Goal: Information Seeking & Learning: Understand process/instructions

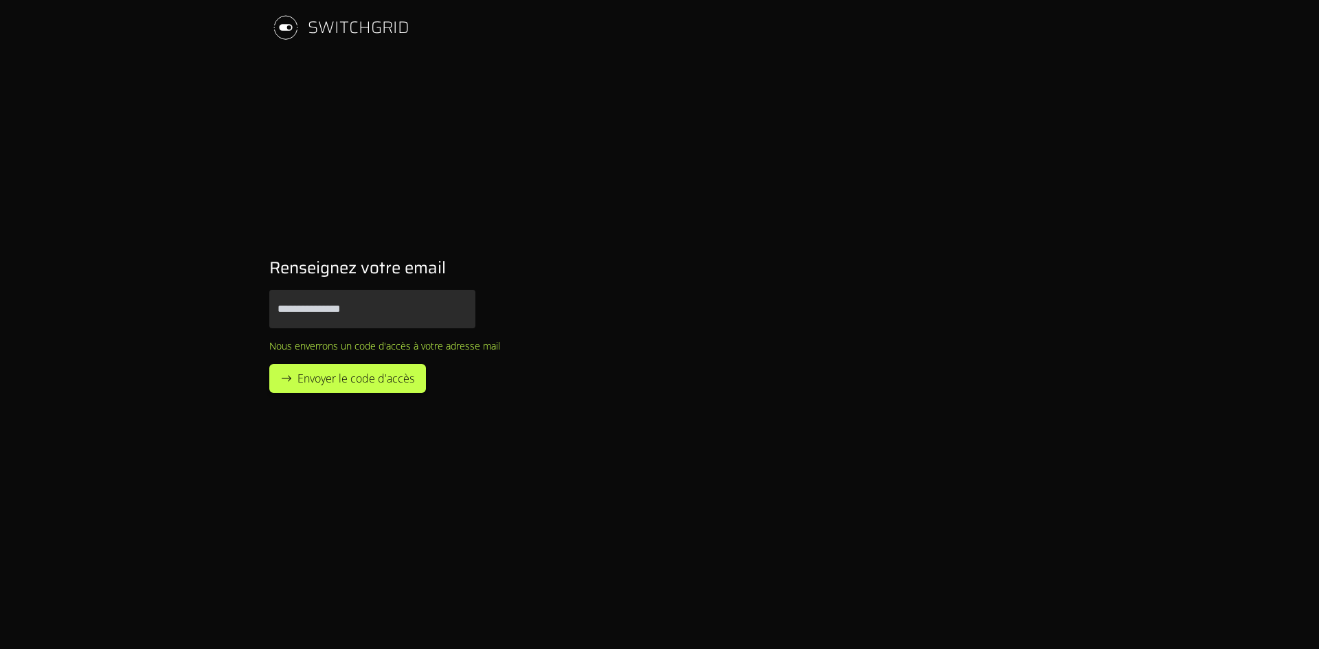
click at [366, 26] on div "SWITCHGRID" at bounding box center [359, 27] width 102 height 22
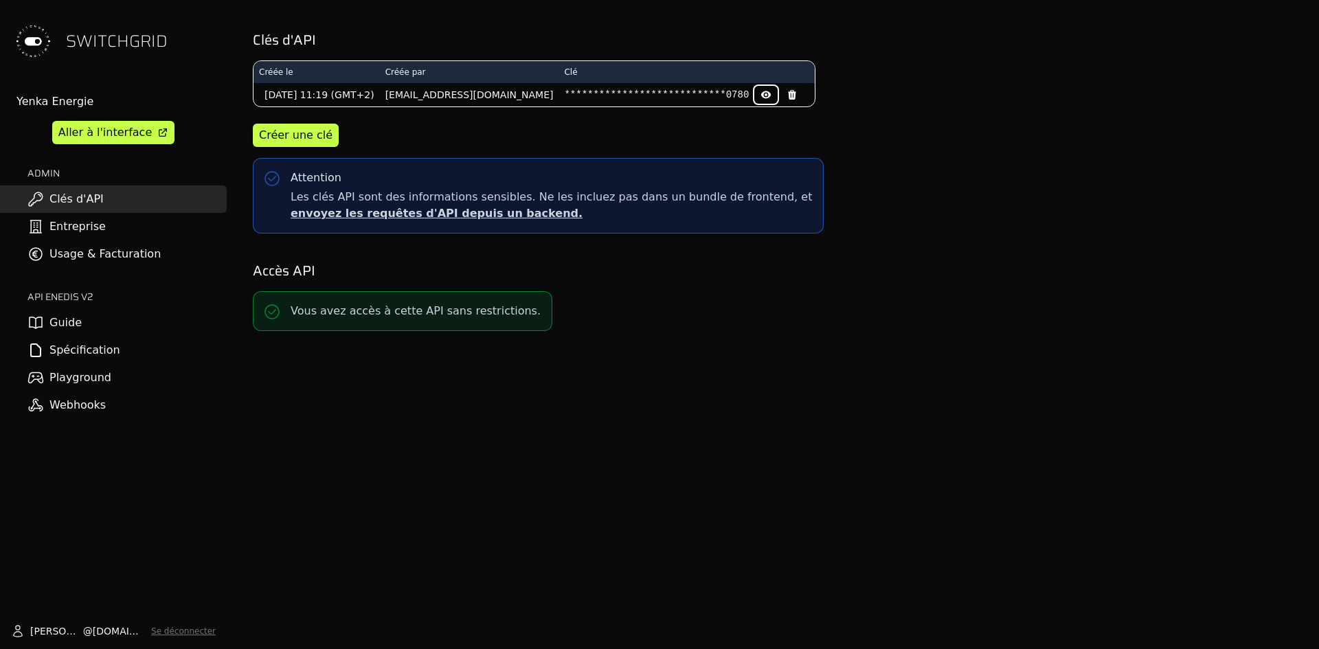
click at [754, 98] on button at bounding box center [765, 95] width 23 height 18
drag, startPoint x: 400, startPoint y: 324, endPoint x: 436, endPoint y: 324, distance: 35.7
click at [436, 319] on p "Vous avez accès à cette API sans restrictions." at bounding box center [416, 311] width 250 height 16
click at [315, 319] on p "Vous avez accès à cette API sans restrictions." at bounding box center [416, 311] width 250 height 16
click at [61, 322] on link "Guide" at bounding box center [113, 322] width 227 height 27
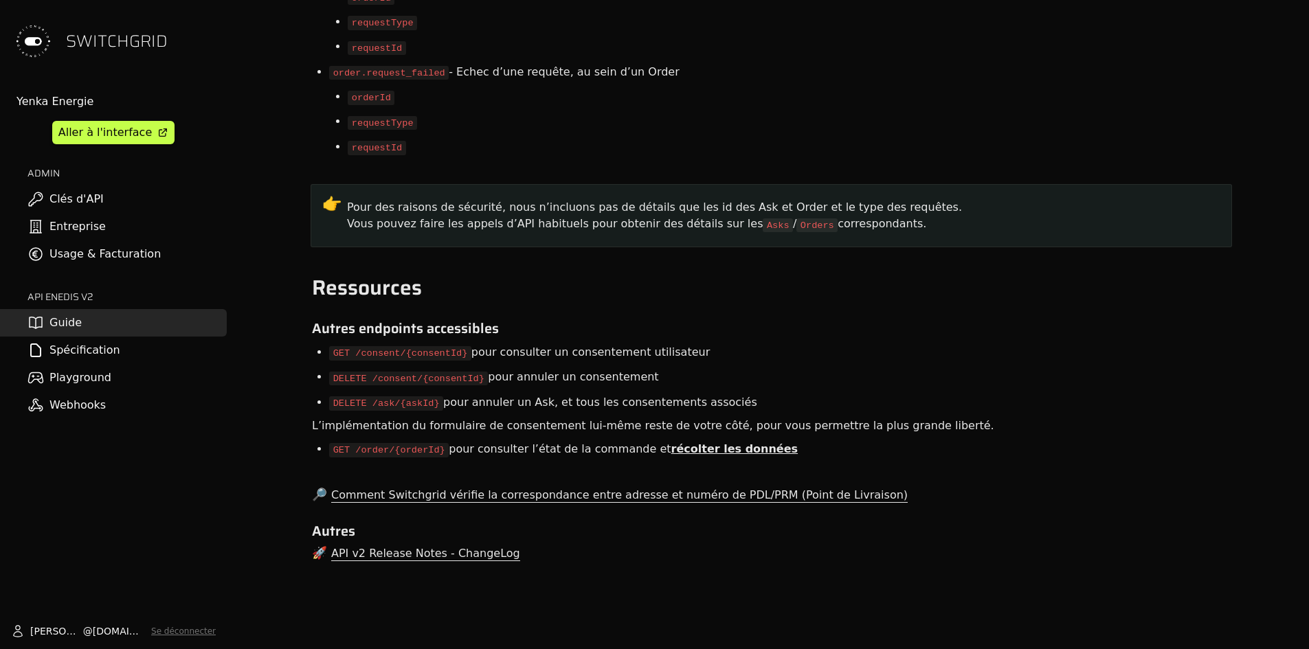
scroll to position [9618, 0]
